Goal: Find specific page/section: Find specific page/section

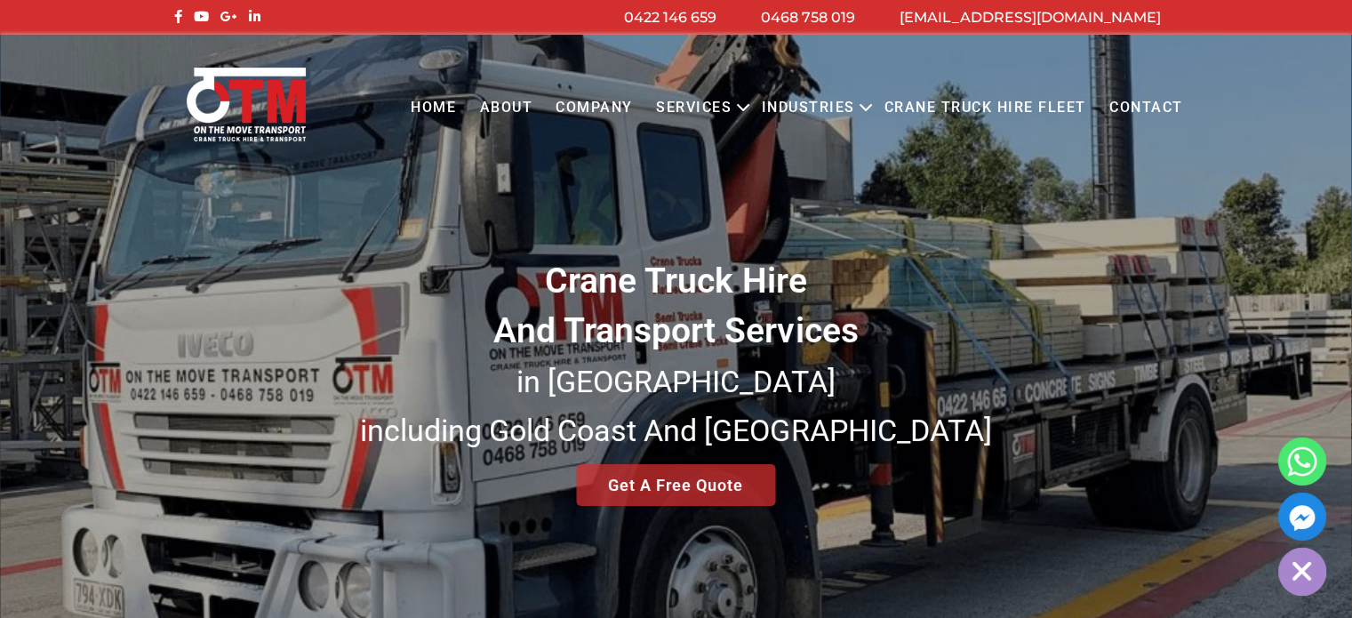
click at [1142, 108] on link "Contact" at bounding box center [1146, 108] width 97 height 49
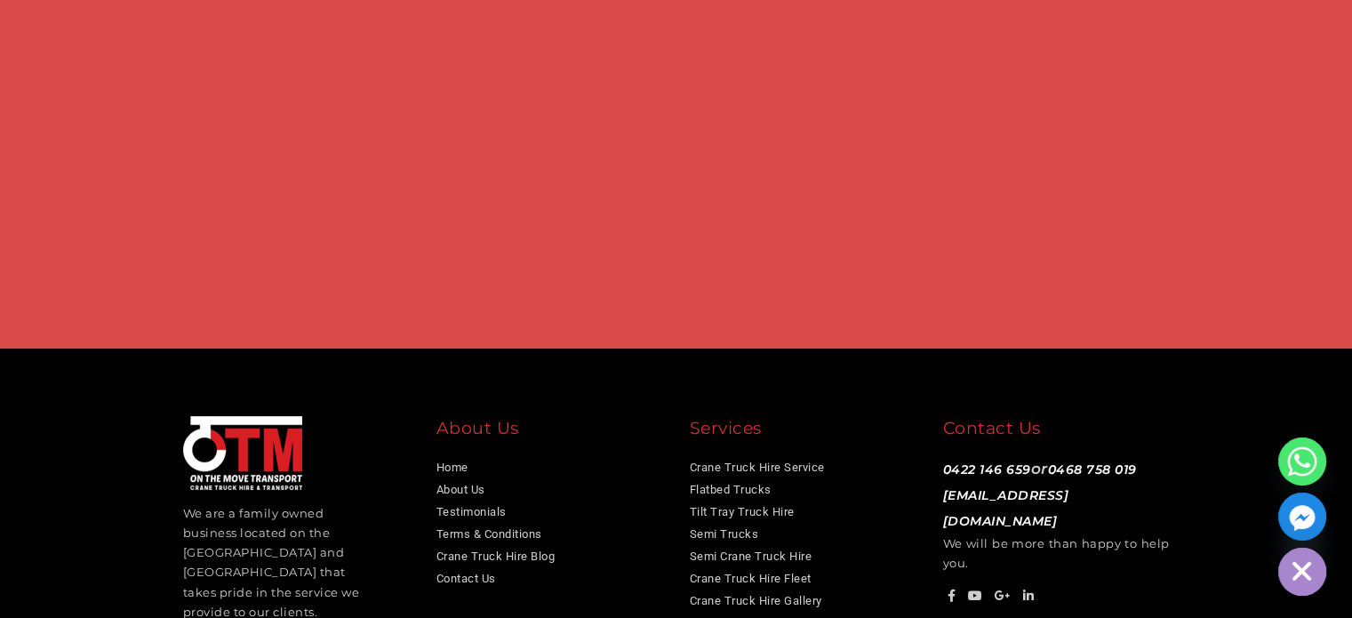
scroll to position [1334, 0]
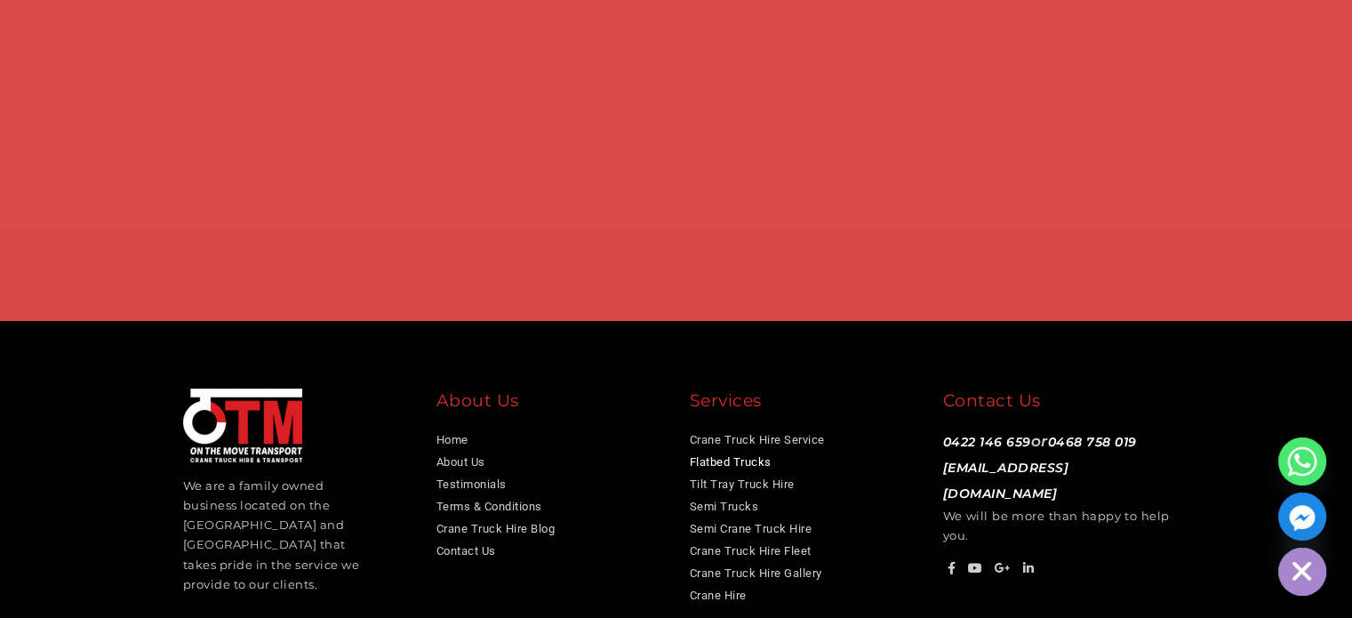
click at [708, 458] on link "Flatbed Trucks" at bounding box center [731, 461] width 82 height 13
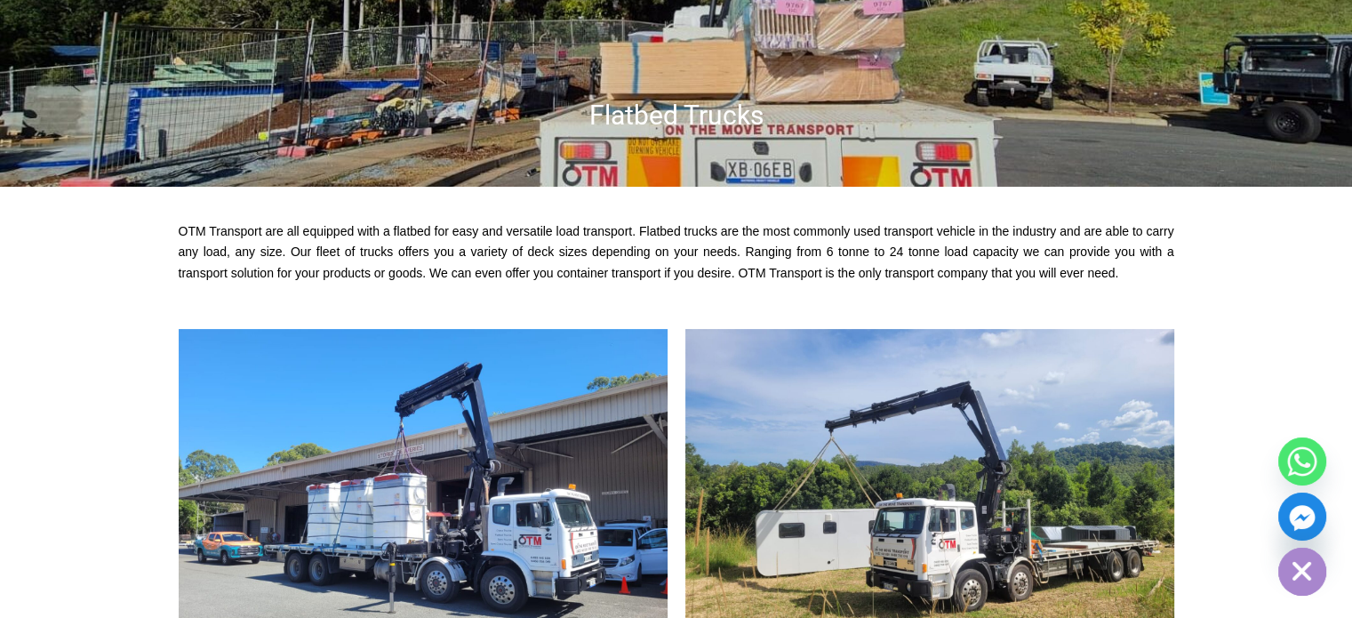
scroll to position [267, 0]
